Goal: Check status: Check status

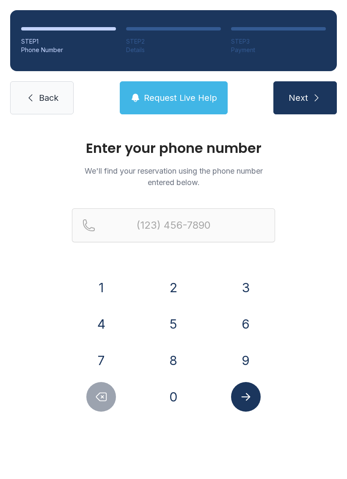
click at [179, 284] on button "2" at bounding box center [174, 287] width 30 height 30
click at [103, 286] on button "1" at bounding box center [101, 287] width 30 height 30
click at [92, 316] on button "4" at bounding box center [101, 324] width 30 height 30
click at [110, 325] on button "4" at bounding box center [101, 324] width 30 height 30
click at [160, 353] on button "8" at bounding box center [174, 360] width 30 height 30
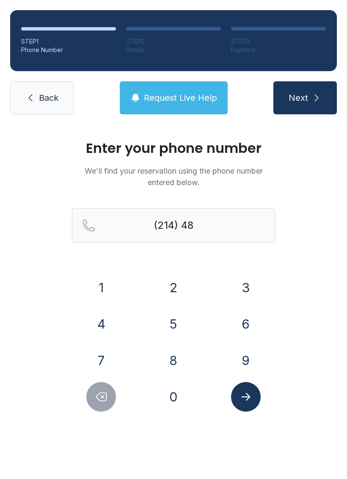
click at [175, 292] on button "2" at bounding box center [174, 287] width 30 height 30
click at [106, 312] on button "4" at bounding box center [101, 324] width 30 height 30
click at [102, 285] on button "1" at bounding box center [101, 287] width 30 height 30
click at [178, 394] on button "0" at bounding box center [174, 397] width 30 height 30
click at [111, 402] on button "Delete number" at bounding box center [101, 397] width 30 height 30
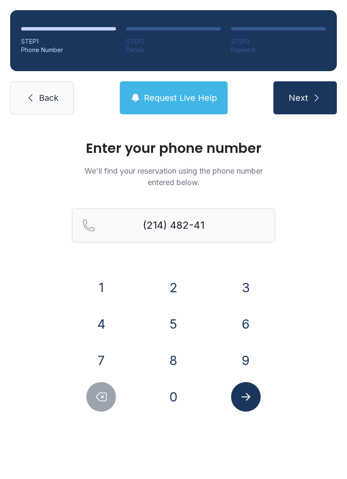
click at [103, 289] on button "1" at bounding box center [101, 287] width 30 height 30
click at [186, 398] on button "0" at bounding box center [174, 397] width 30 height 30
type input "[PHONE_NUMBER]"
click at [249, 398] on icon "Submit lookup form" at bounding box center [245, 396] width 13 height 13
